Goal: Information Seeking & Learning: Learn about a topic

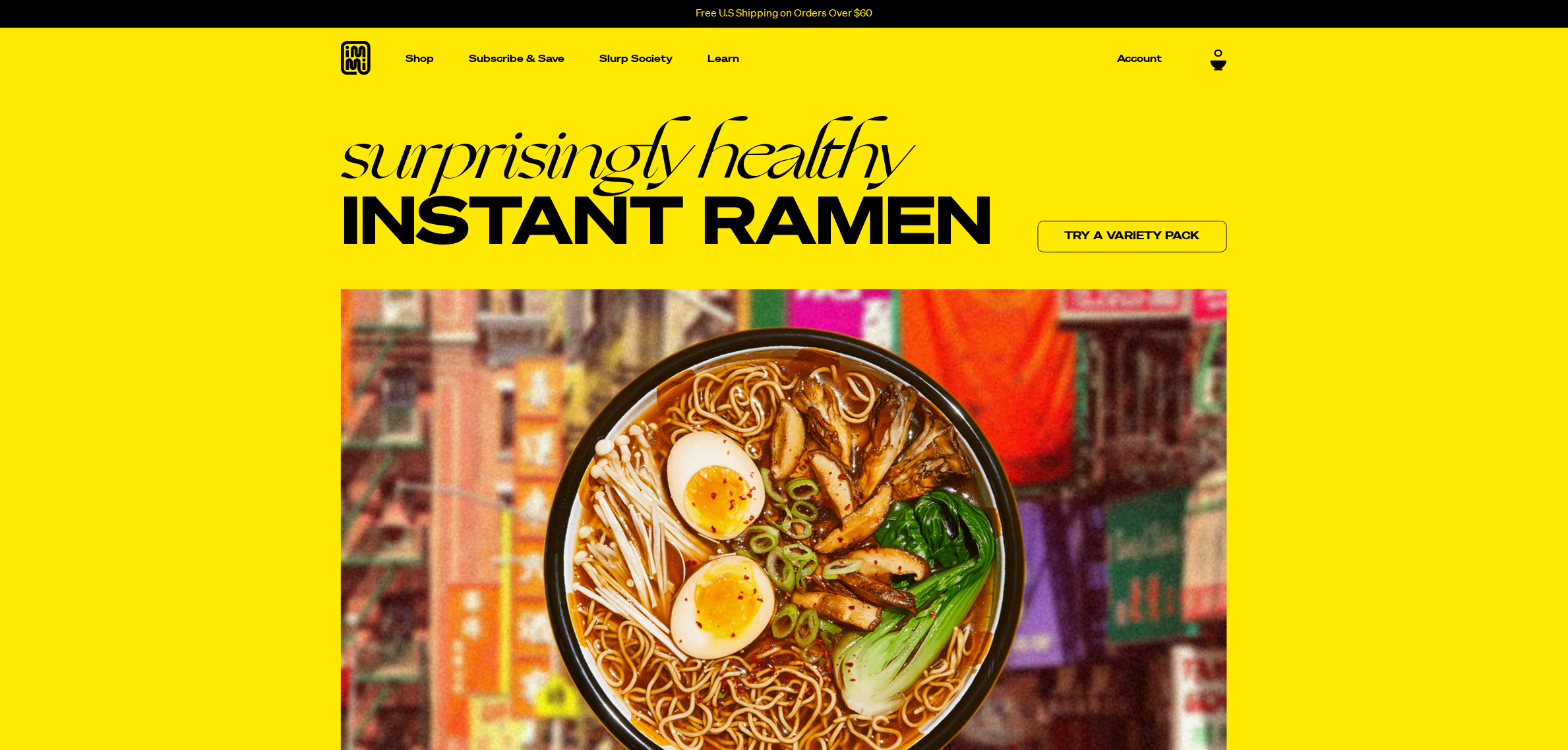
click at [161, 301] on section "surprisingly healthy Instant Ramen Try a variety pack" at bounding box center [784, 481] width 1568 height 781
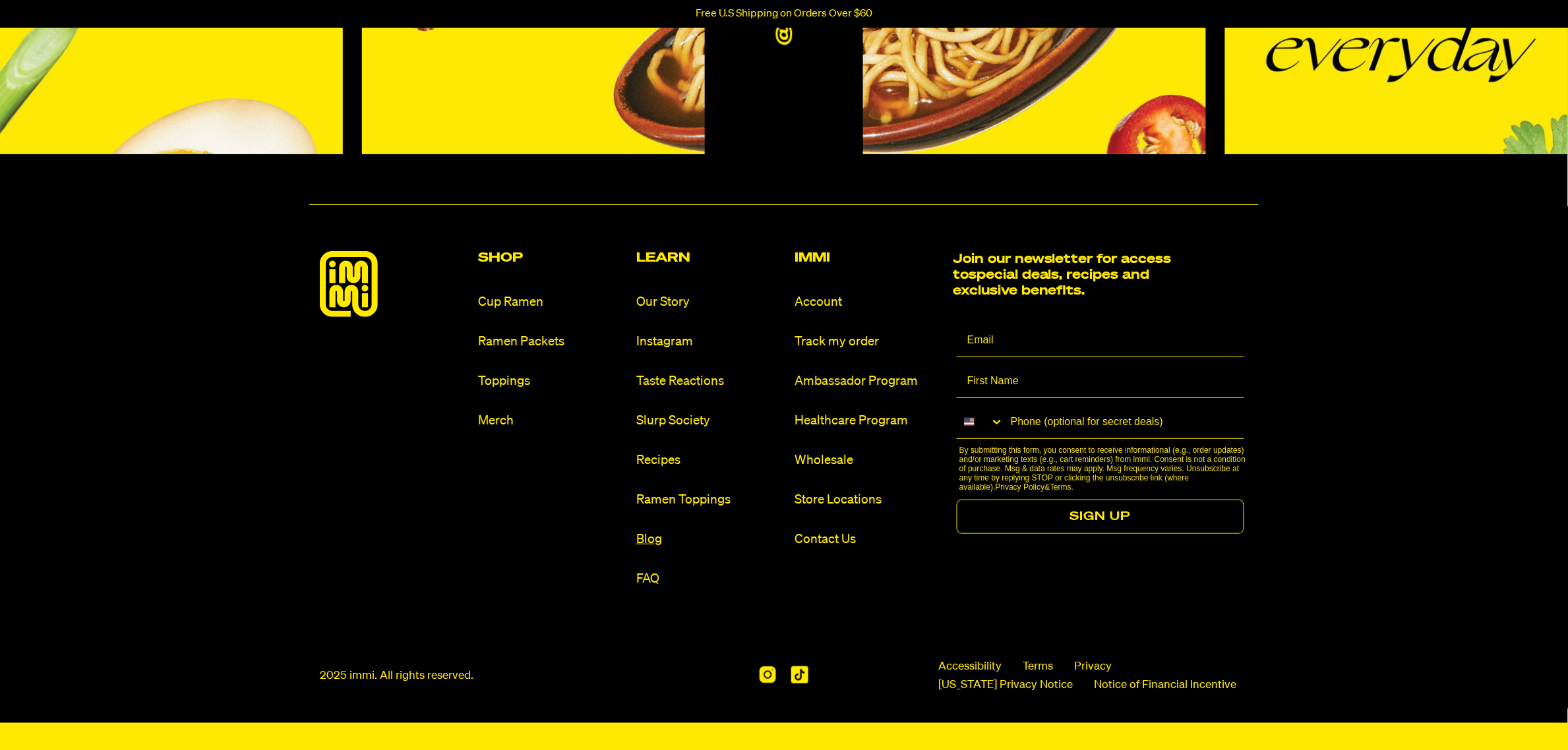
scroll to position [6522, 0]
click at [645, 570] on link "FAQ" at bounding box center [710, 578] width 148 height 17
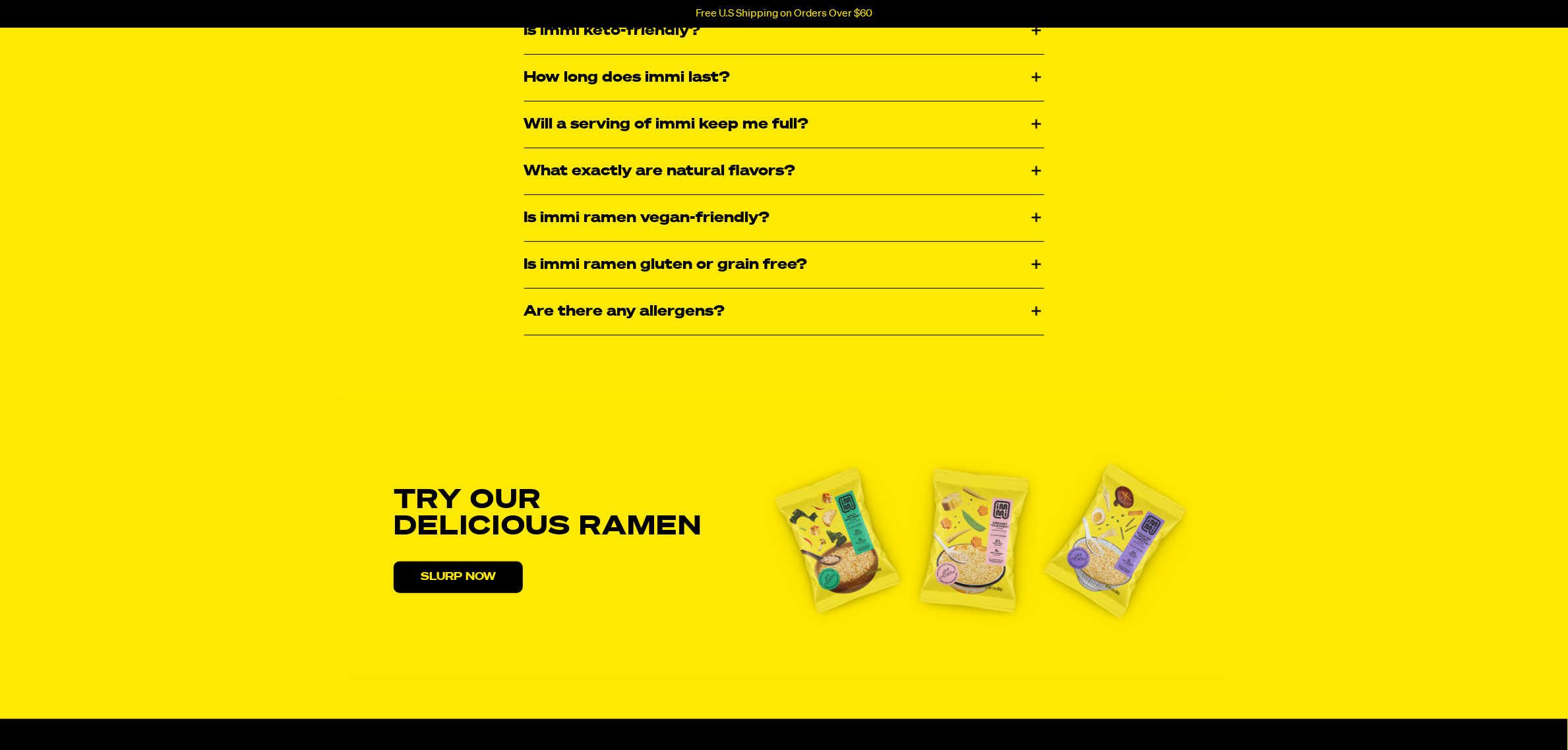
scroll to position [2252, 0]
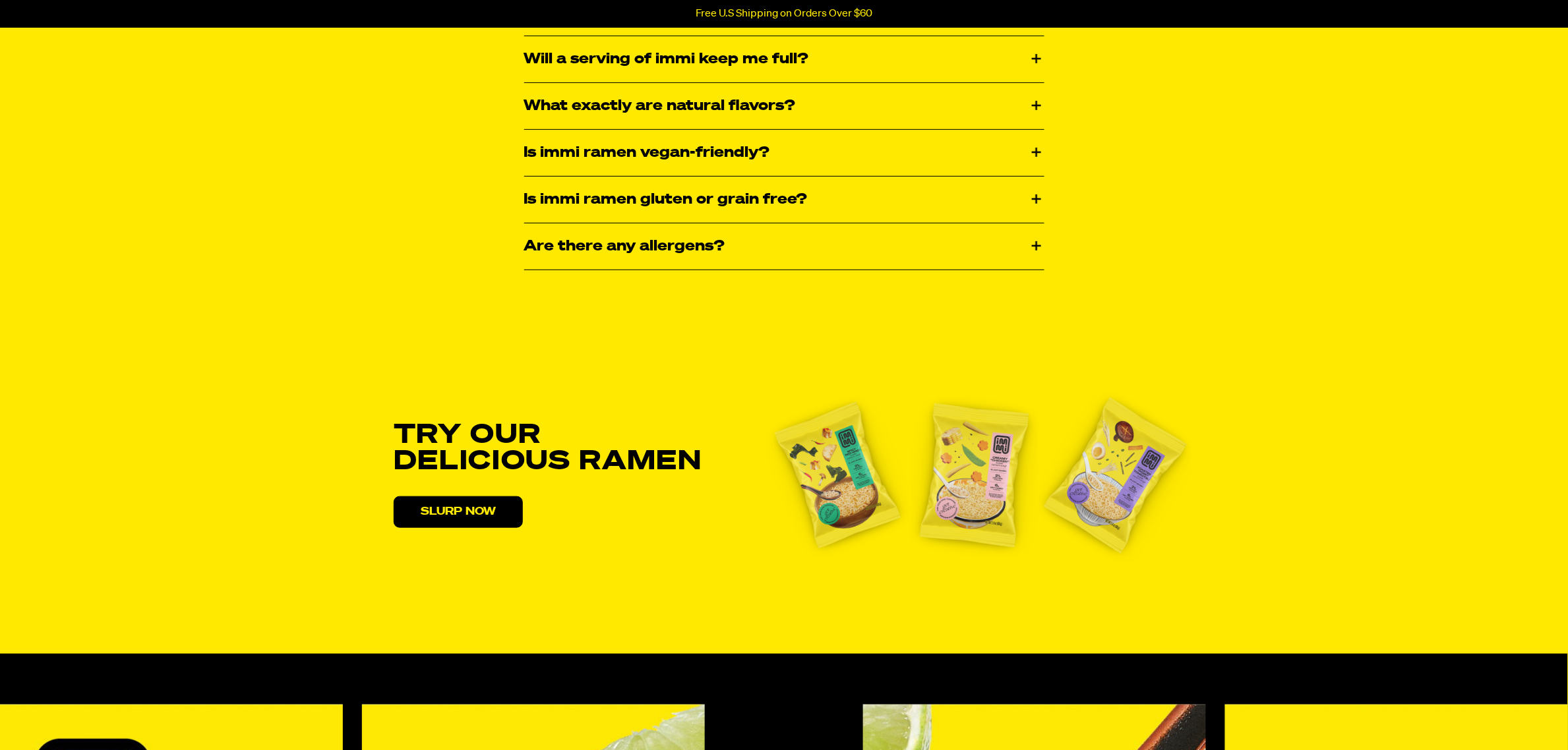
click at [654, 176] on div "Is immi ramen vegan-friendly?" at bounding box center [784, 153] width 520 height 47
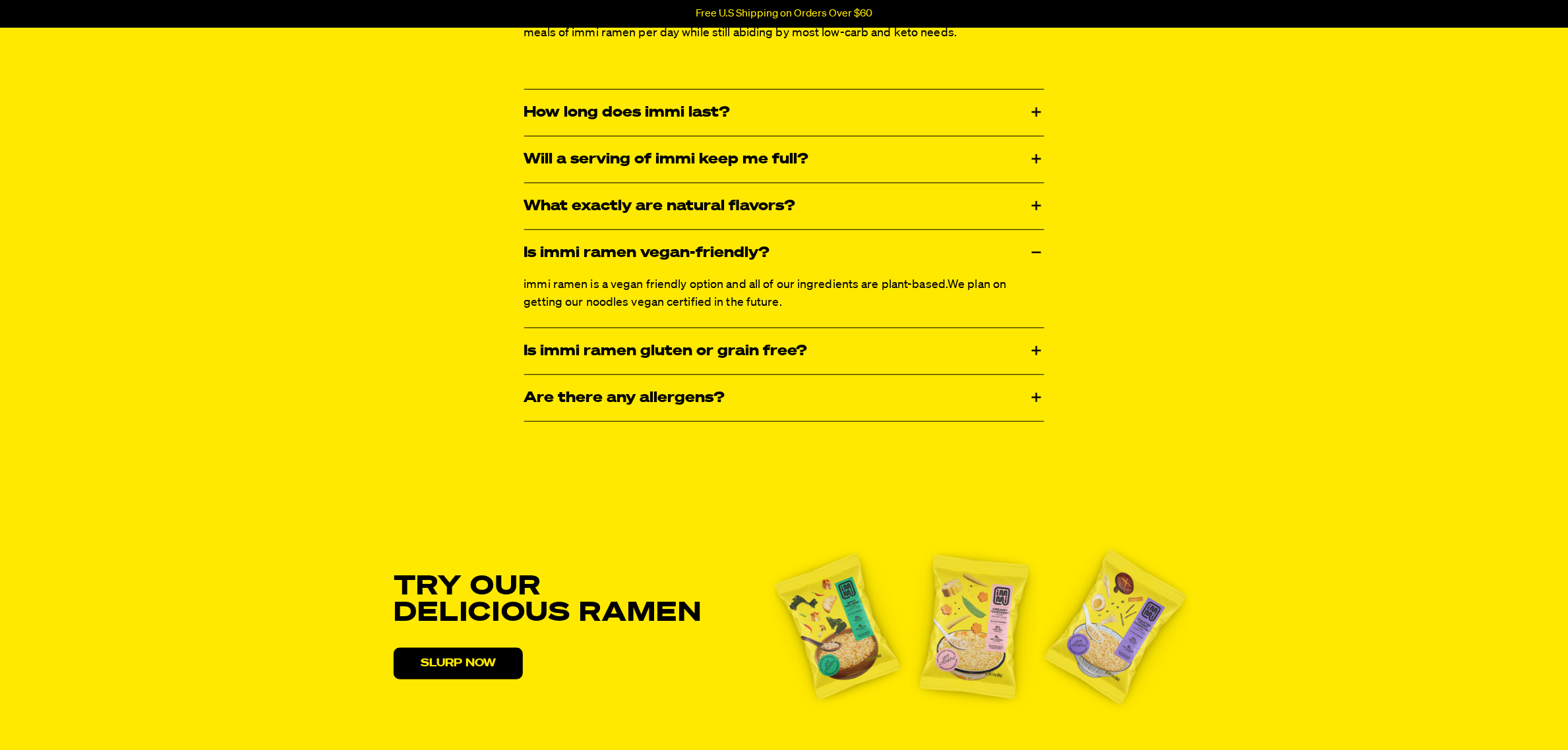
click at [582, 229] on div "What exactly are natural flavors?" at bounding box center [784, 207] width 520 height 47
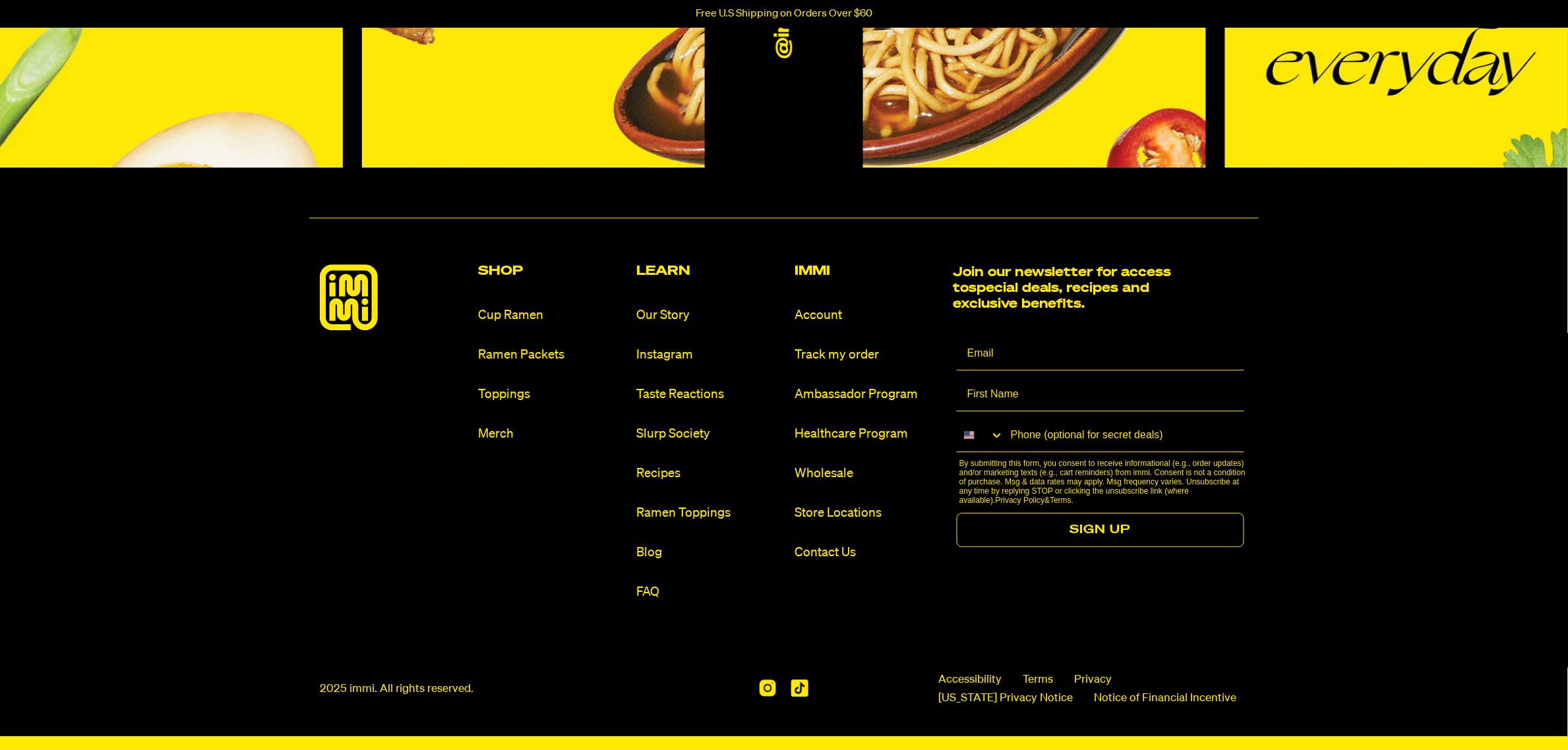
scroll to position [3679, 0]
